Goal: Navigation & Orientation: Find specific page/section

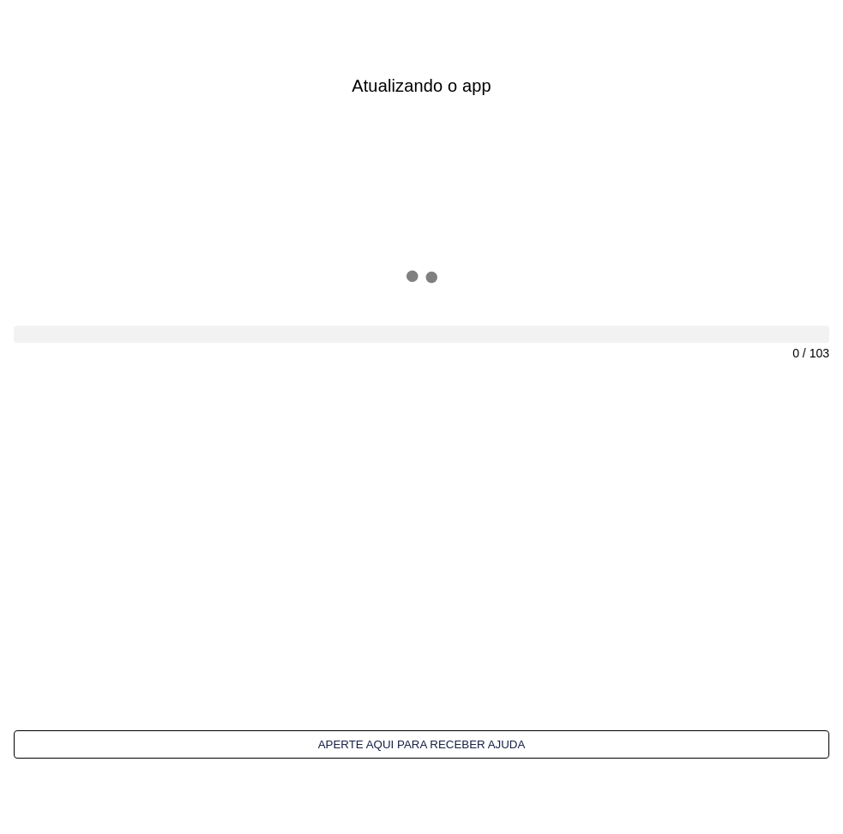
click at [475, 280] on div "0 / 103" at bounding box center [421, 414] width 815 height 388
click at [593, 557] on div "12 / 103" at bounding box center [421, 414] width 815 height 388
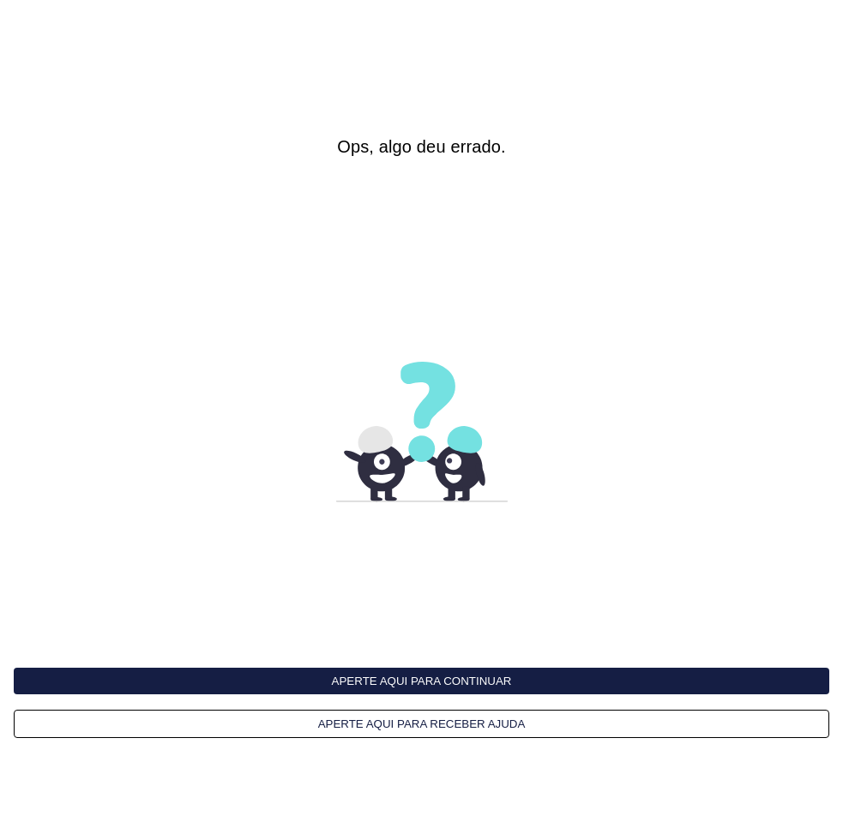
click at [462, 668] on button "Aperte aqui para continuar" at bounding box center [421, 681] width 815 height 27
click at [177, 201] on interface-delivery-control-page at bounding box center [421, 417] width 843 height 834
